Goal: Transaction & Acquisition: Book appointment/travel/reservation

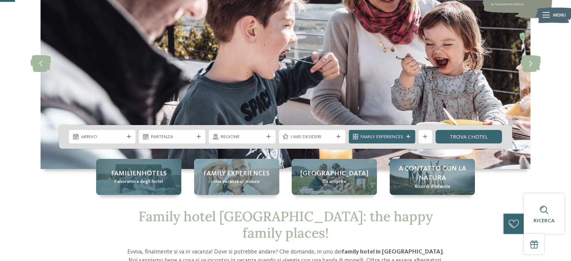
click at [164, 177] on span "Familienhotels" at bounding box center [139, 173] width 56 height 9
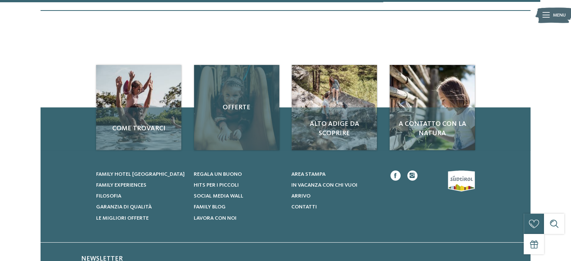
scroll to position [2214, 0]
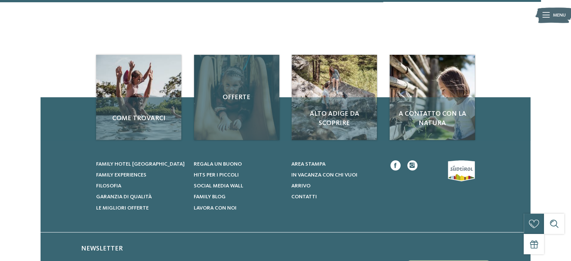
click at [237, 134] on div "Offerte" at bounding box center [236, 97] width 85 height 85
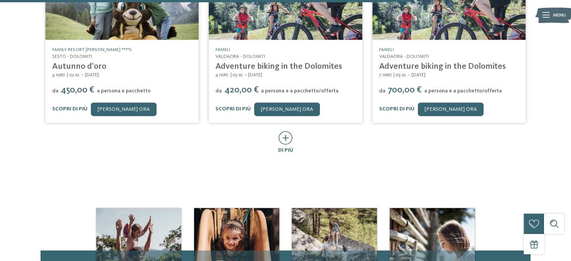
scroll to position [396, 0]
